Goal: Use online tool/utility

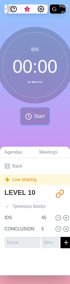
click at [43, 115] on span "Start" at bounding box center [39, 116] width 11 height 8
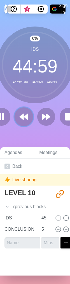
click at [27, 119] on polygon at bounding box center [26, 117] width 4 height 6
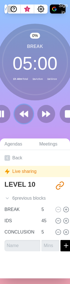
click at [27, 119] on button at bounding box center [23, 113] width 19 height 19
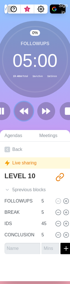
click at [27, 119] on button at bounding box center [23, 110] width 19 height 19
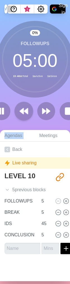
click at [27, 119] on div "0 % FOLLOWUPS 05 : 00 1h 40m Total 1s Active 1s Since" at bounding box center [35, 73] width 70 height 104
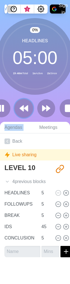
click at [24, 107] on polygon at bounding box center [26, 108] width 4 height 6
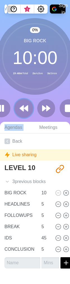
click at [24, 104] on icon at bounding box center [24, 108] width 10 height 10
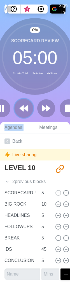
click at [24, 104] on icon at bounding box center [24, 108] width 10 height 10
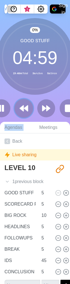
click at [24, 104] on icon at bounding box center [24, 108] width 10 height 10
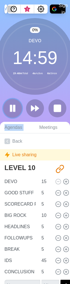
click at [10, 106] on rect at bounding box center [11, 108] width 2 height 6
